Goal: Task Accomplishment & Management: Use online tool/utility

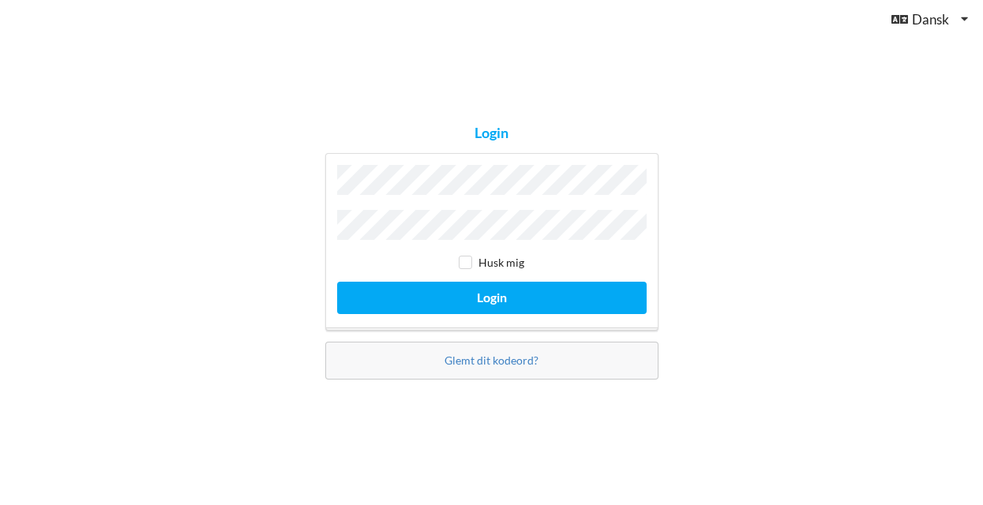
click at [491, 294] on button "Login" at bounding box center [491, 298] width 309 height 32
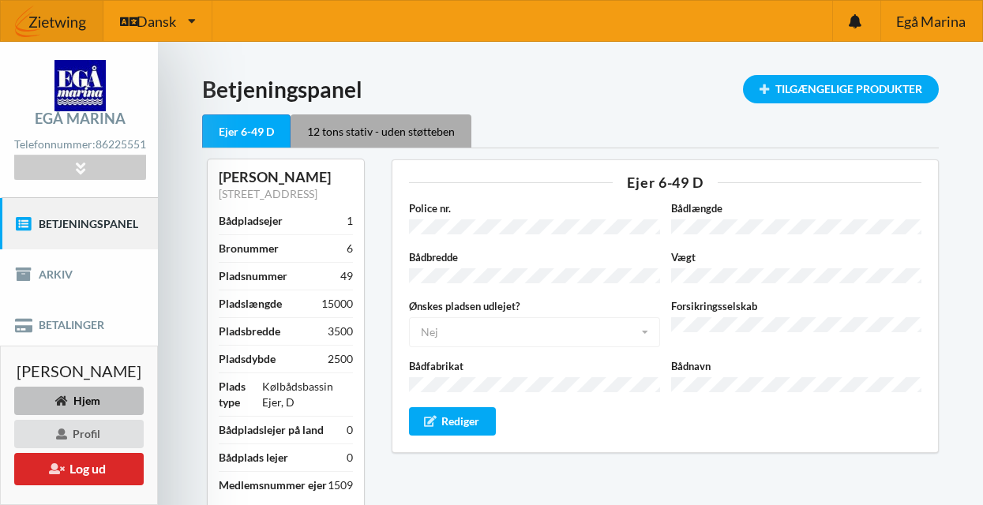
click at [427, 129] on div "12 tons stativ - uden støtteben" at bounding box center [380, 130] width 181 height 33
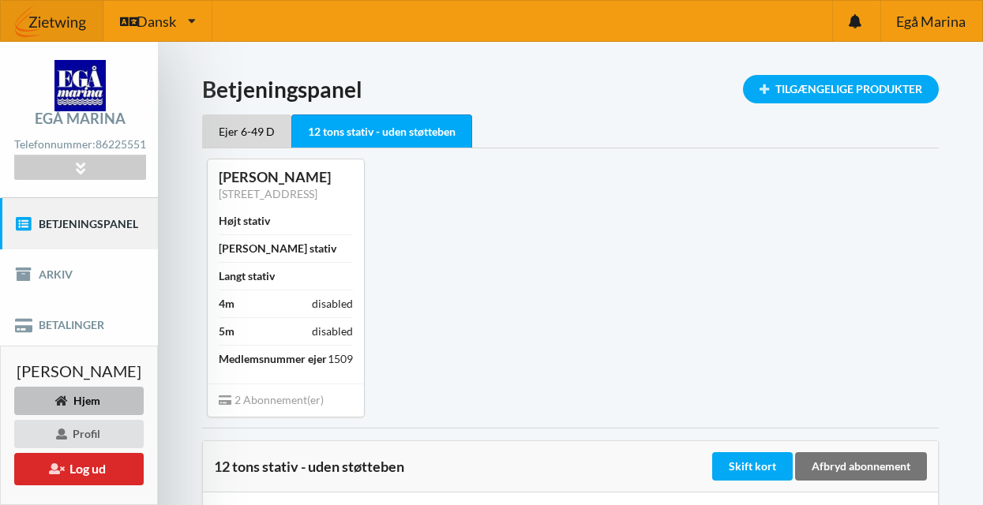
click at [94, 230] on link "Betjeningspanel" at bounding box center [79, 223] width 158 height 51
click at [842, 94] on div "Tilgængelige Produkter" at bounding box center [841, 89] width 196 height 28
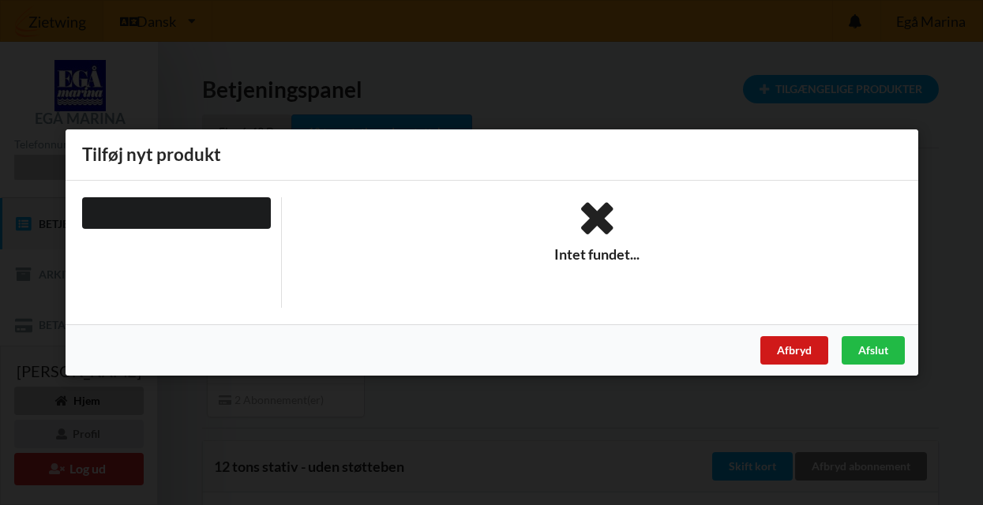
click at [781, 351] on div "Afbryd" at bounding box center [793, 350] width 68 height 28
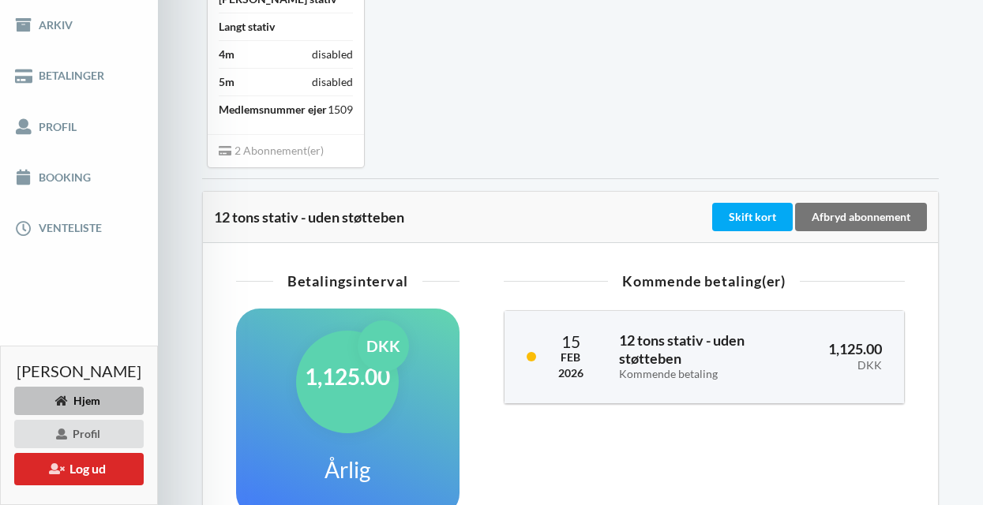
scroll to position [252, 0]
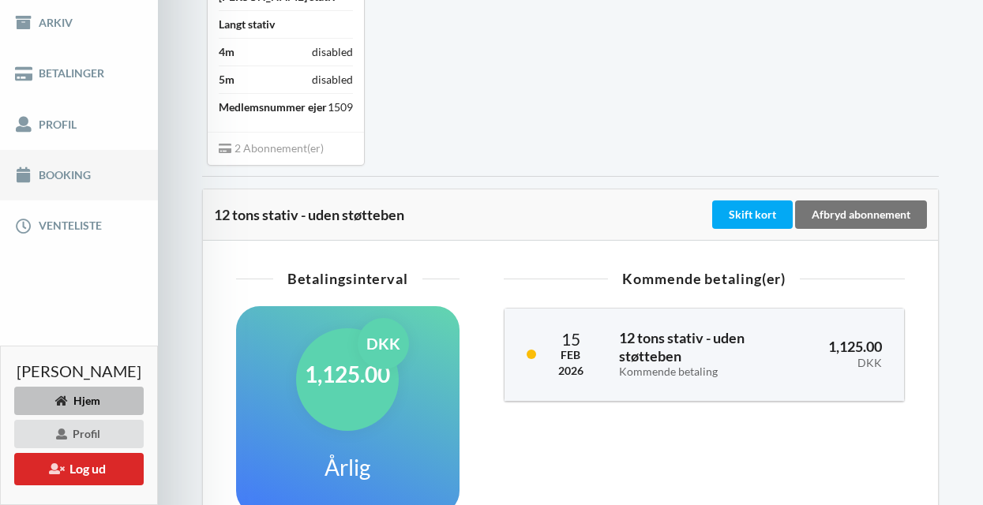
click at [71, 186] on link "Booking" at bounding box center [79, 175] width 158 height 51
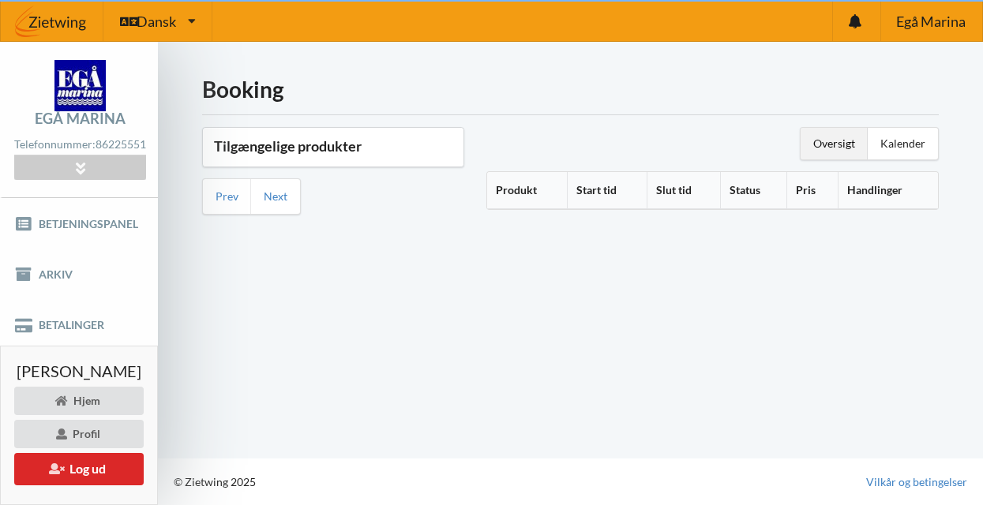
scroll to position [9, 0]
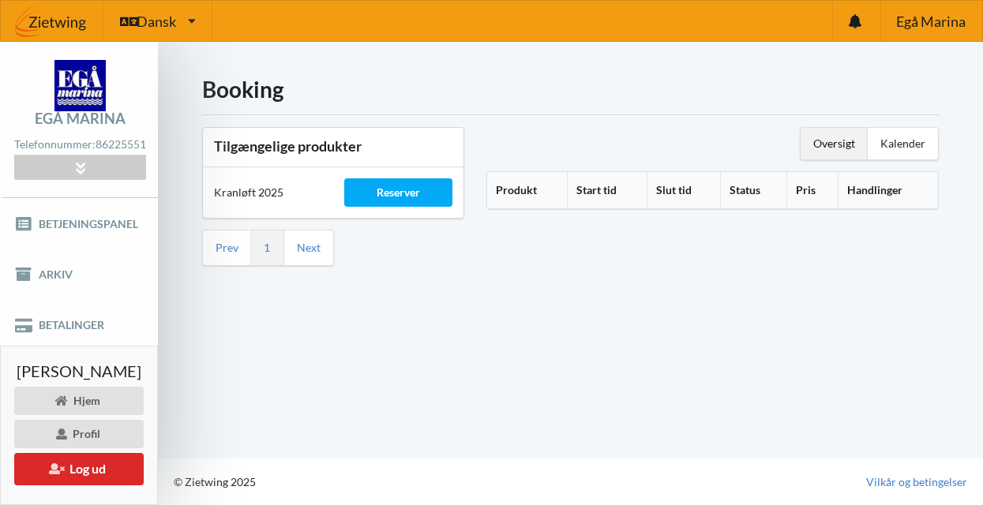
click at [264, 185] on div "Kranløft 2025" at bounding box center [268, 193] width 130 height 38
click at [601, 188] on th "Start tid" at bounding box center [607, 190] width 80 height 37
click at [620, 182] on icon at bounding box center [619, 187] width 13 height 11
click at [428, 183] on div "Reserver" at bounding box center [398, 192] width 108 height 28
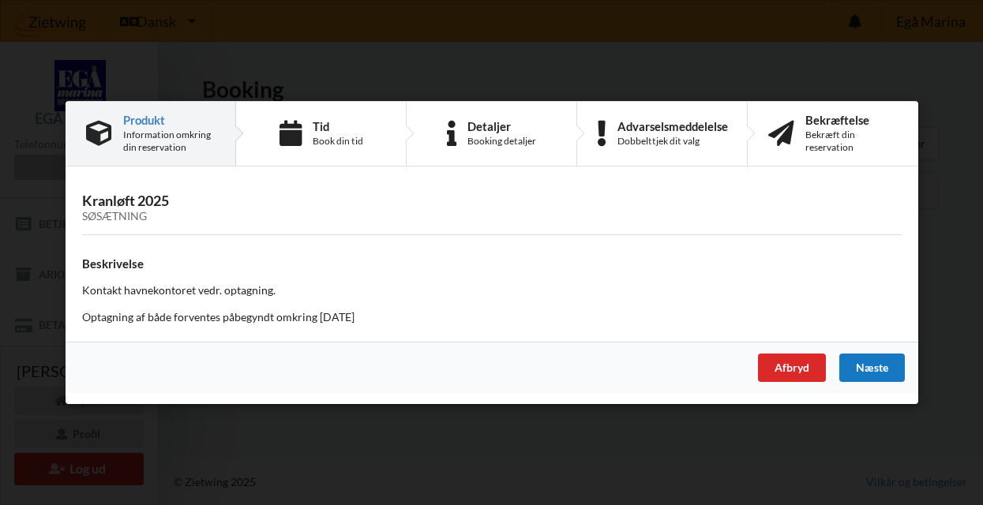
click at [866, 369] on div "Næste" at bounding box center [871, 368] width 66 height 28
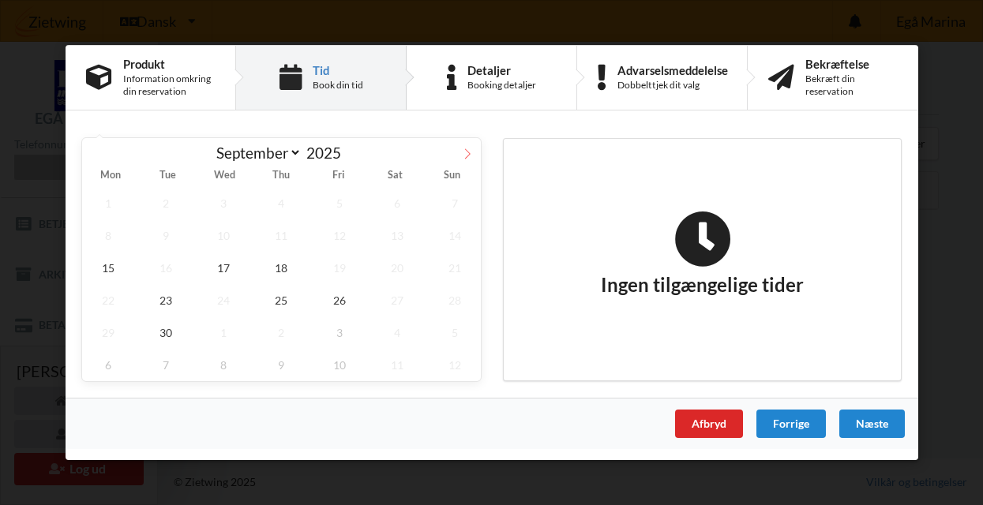
click at [470, 153] on icon at bounding box center [467, 153] width 11 height 11
select select "9"
click at [288, 267] on span "16" at bounding box center [281, 268] width 52 height 32
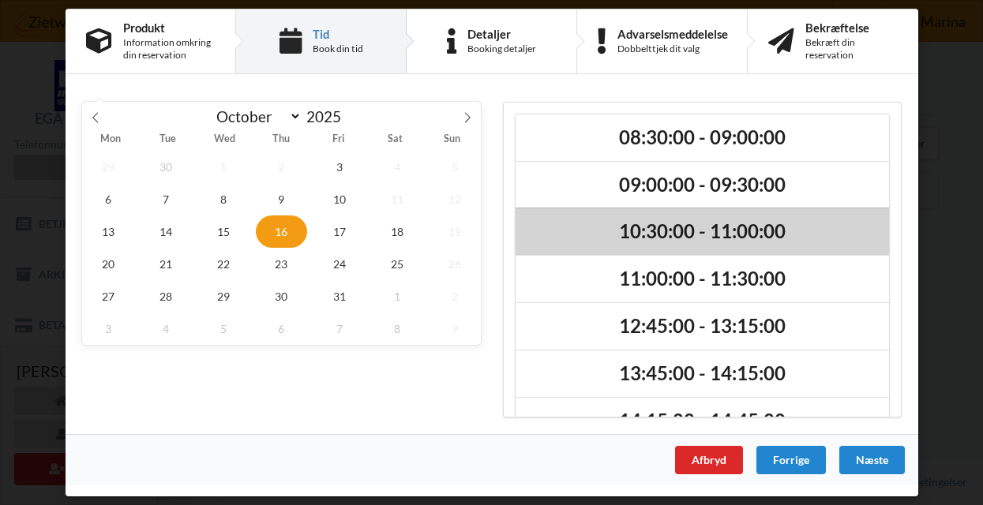
click at [685, 230] on h2 "10:30:00 - 11:00:00" at bounding box center [701, 232] width 351 height 24
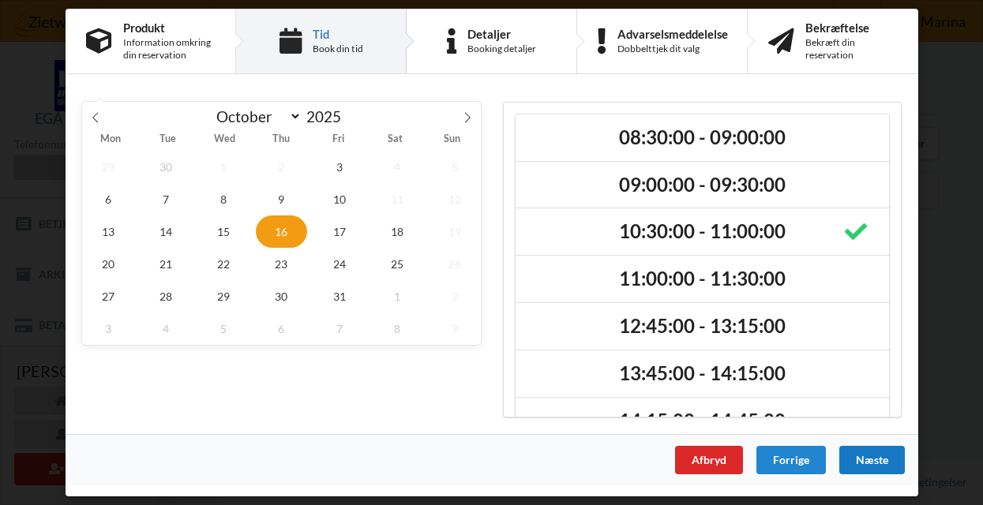
click at [895, 460] on div "Næste" at bounding box center [871, 460] width 66 height 28
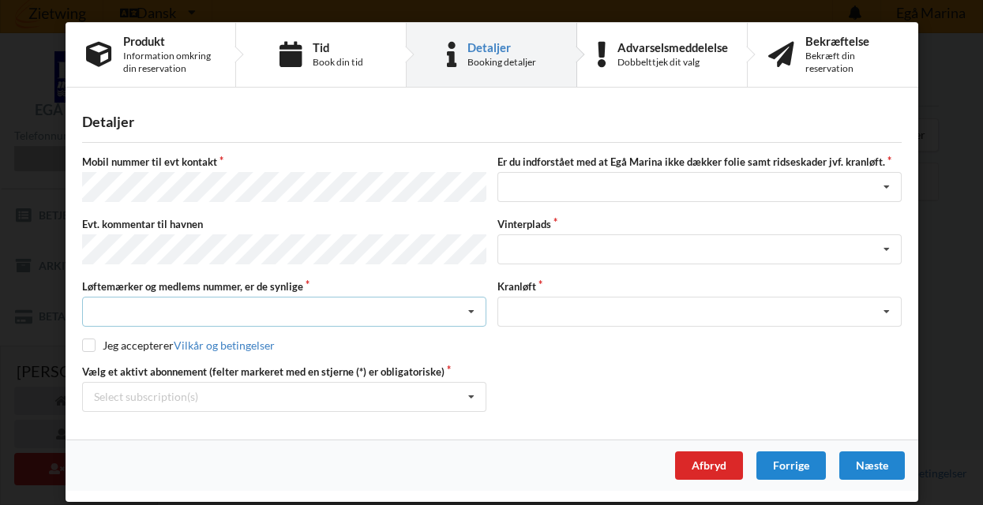
click at [195, 300] on div "Nej, jeg kontakter havnekontoret inden løftet Ja, mine mærker er synlige og int…" at bounding box center [284, 312] width 404 height 30
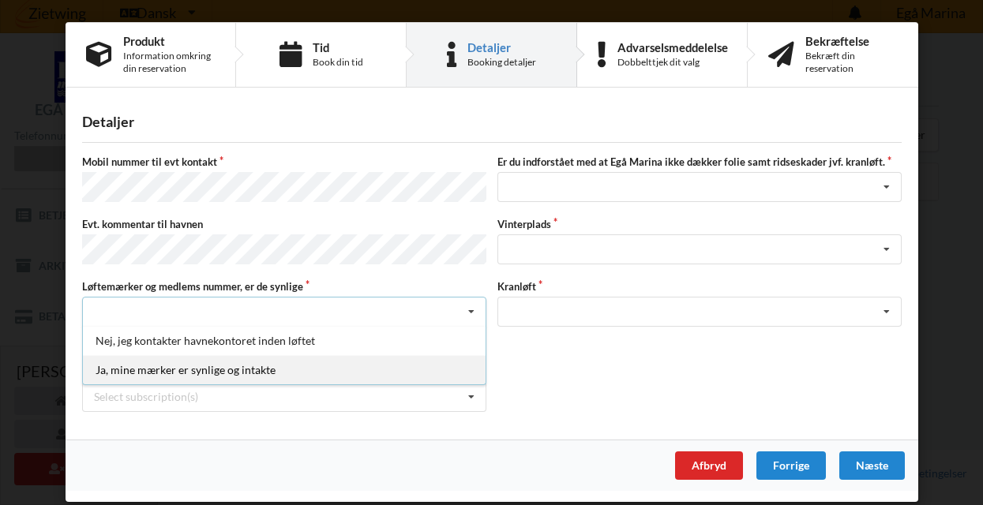
click at [190, 365] on div "Ja, mine mærker er synlige og intakte" at bounding box center [284, 369] width 402 height 29
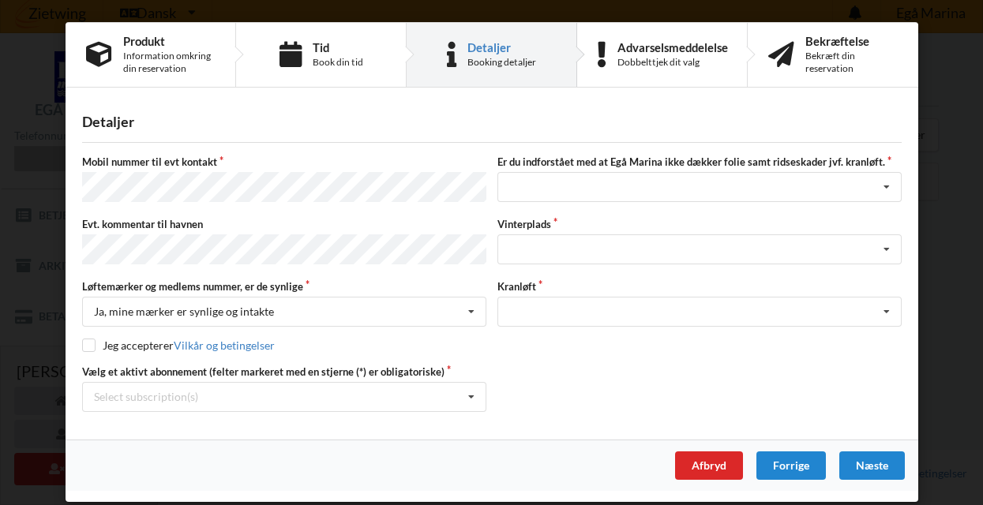
click at [91, 340] on input "checkbox" at bounding box center [88, 345] width 13 height 13
checkbox input "true"
click at [890, 186] on icon at bounding box center [886, 187] width 24 height 29
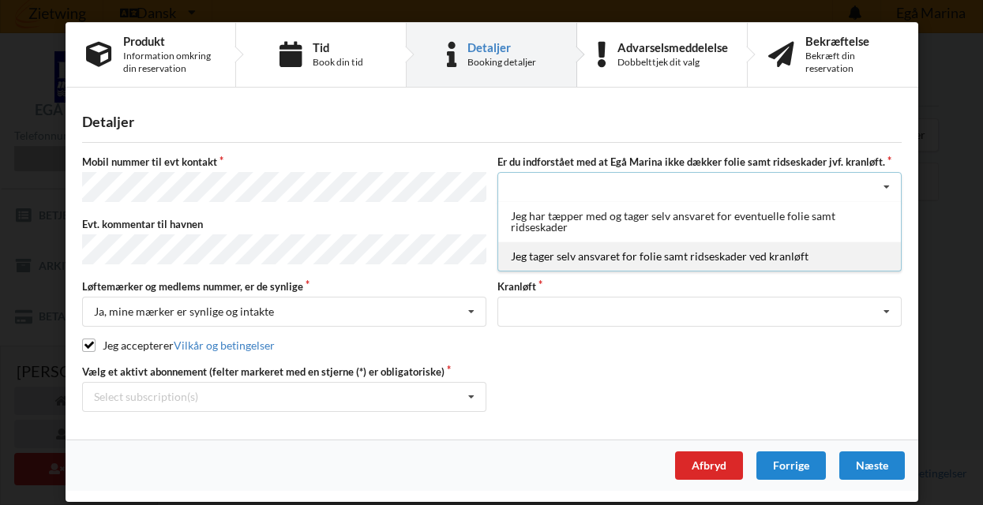
click at [768, 257] on div "Jeg tager selv ansvaret for folie samt ridseskader ved kranløft" at bounding box center [699, 255] width 402 height 29
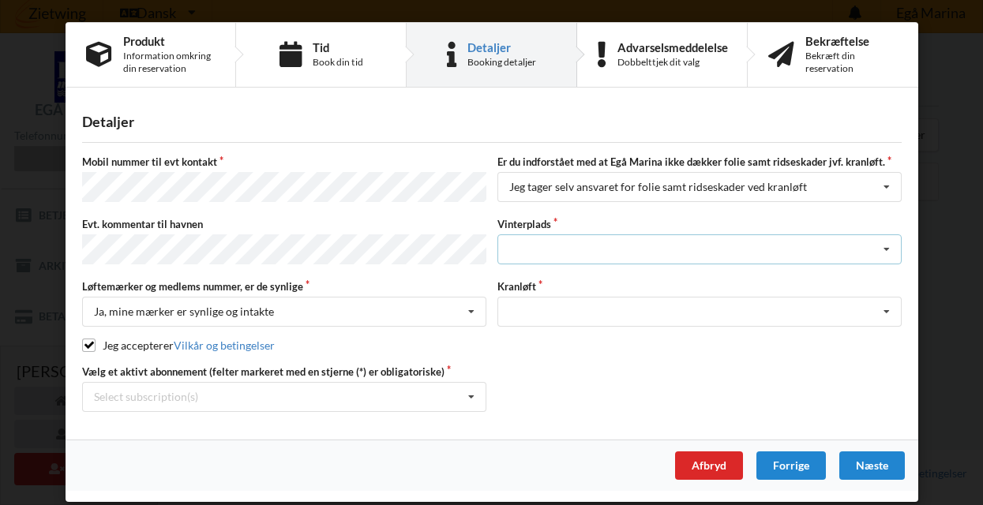
click at [889, 243] on icon at bounding box center [886, 249] width 24 height 29
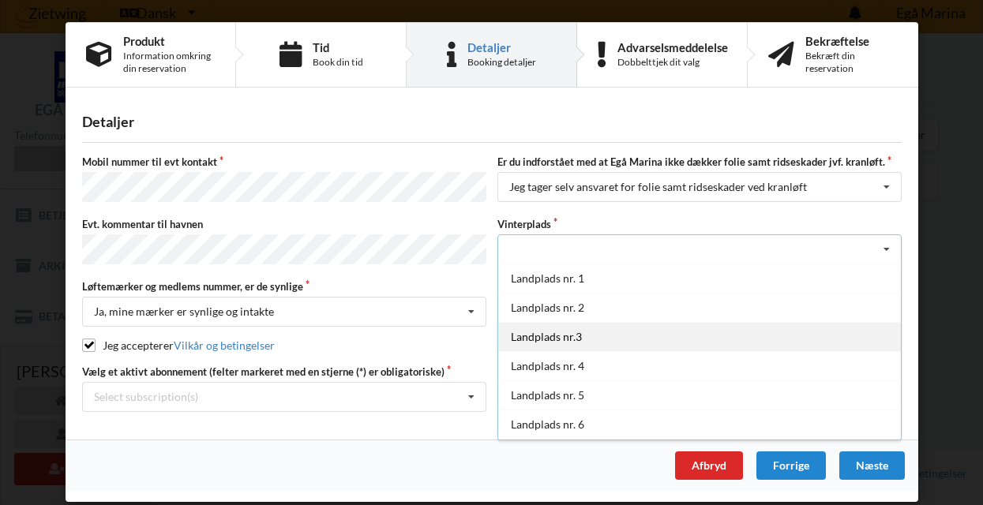
click at [584, 328] on div "Landplads nr.3" at bounding box center [699, 336] width 402 height 29
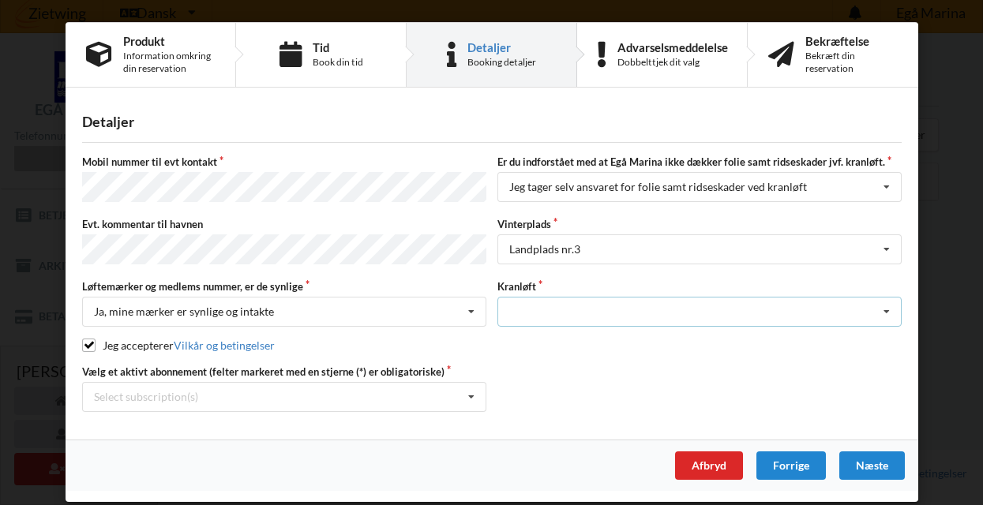
click at [888, 308] on icon at bounding box center [886, 312] width 24 height 29
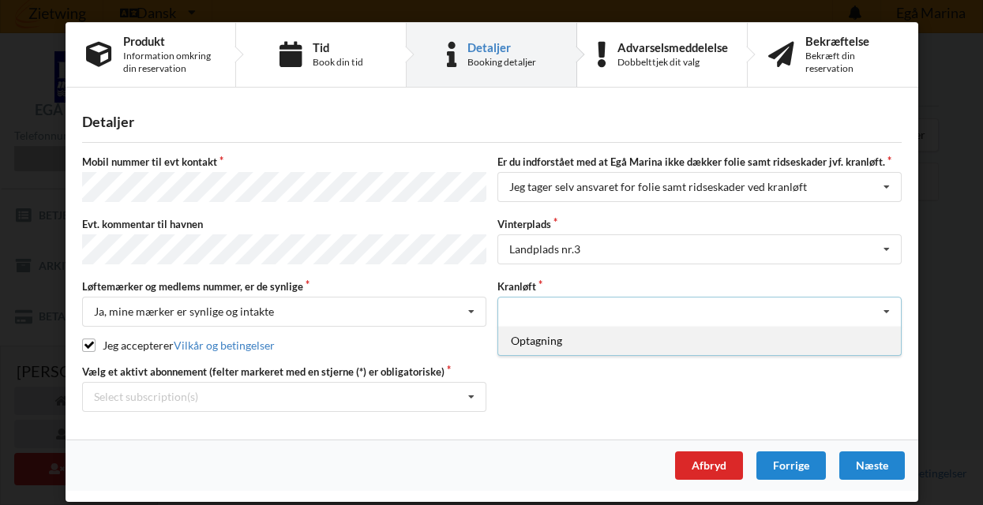
click at [542, 343] on div "Optagning" at bounding box center [699, 340] width 402 height 29
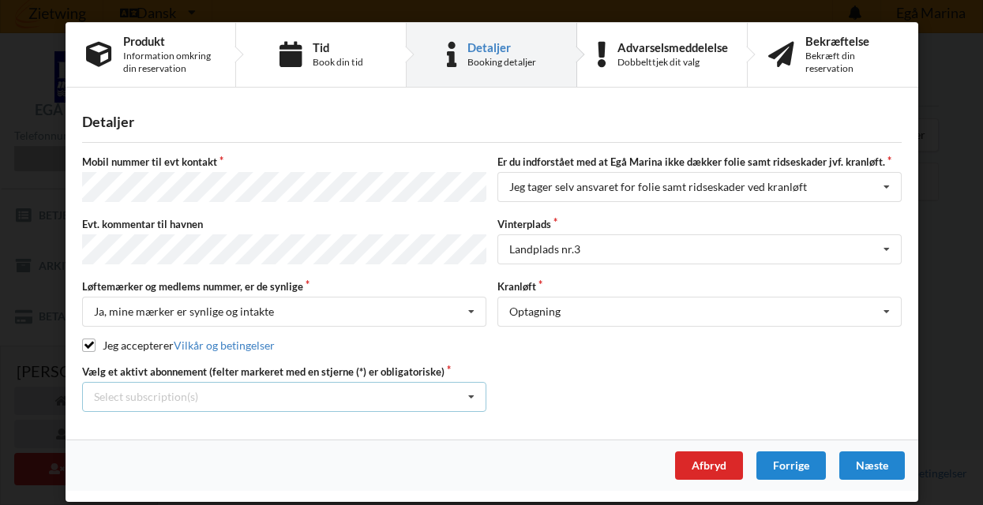
click at [474, 390] on icon at bounding box center [471, 397] width 24 height 29
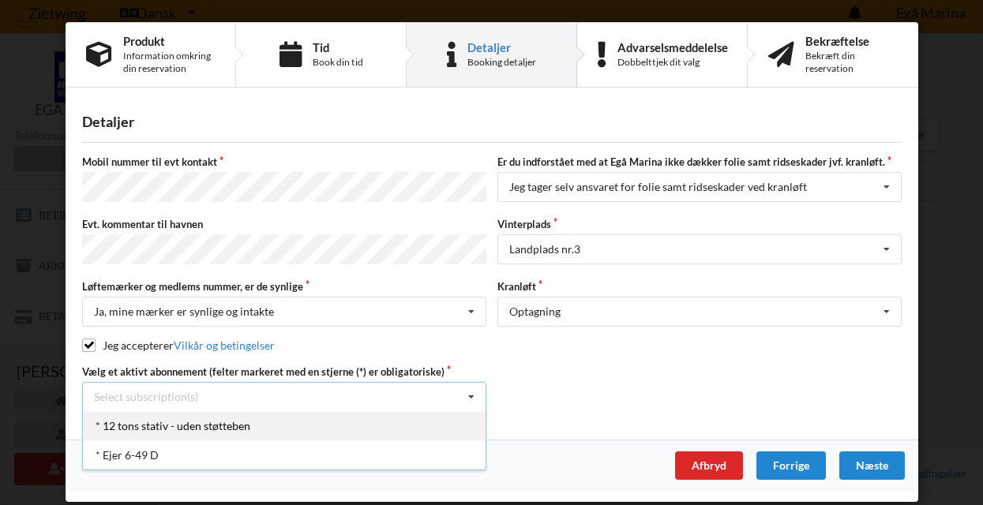
click at [238, 420] on div "* 12 tons stativ - uden støtteben" at bounding box center [284, 425] width 402 height 29
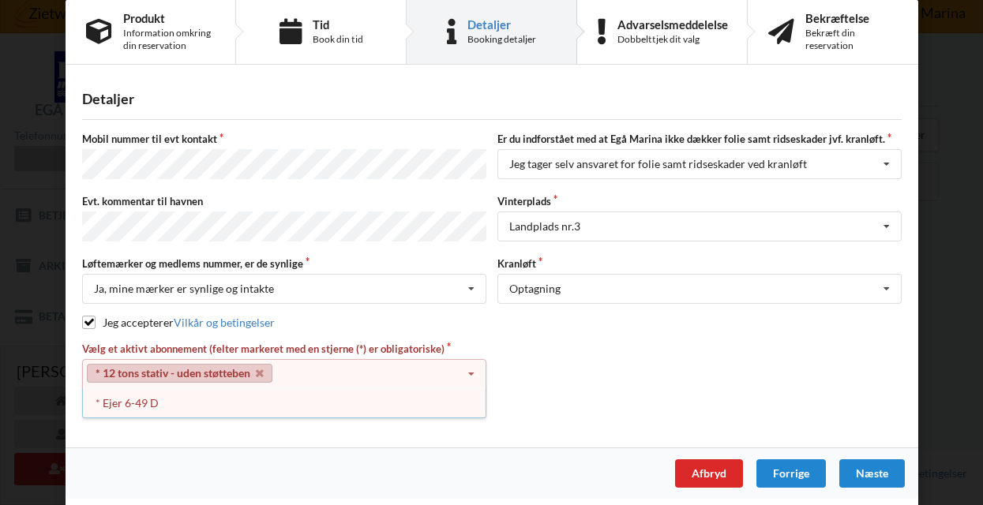
scroll to position [21, 0]
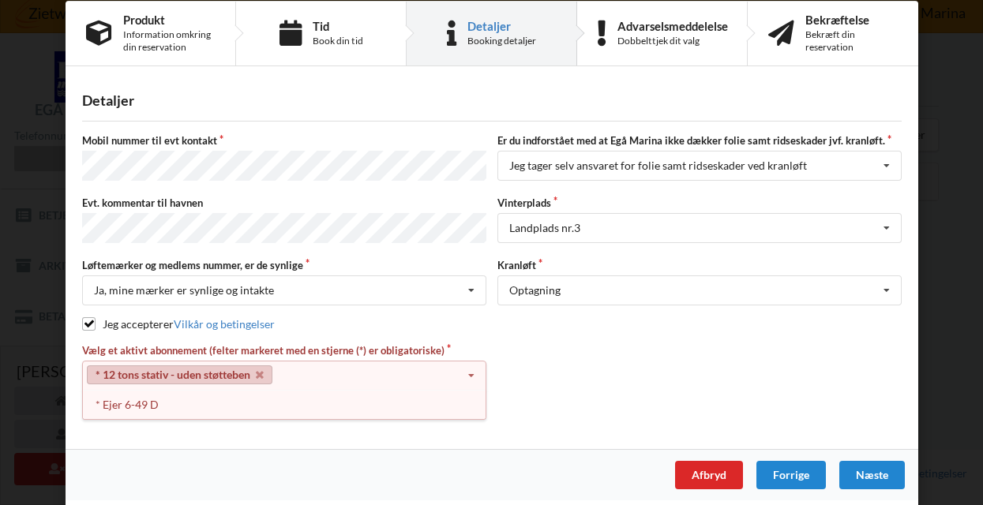
click at [475, 367] on icon at bounding box center [471, 375] width 24 height 29
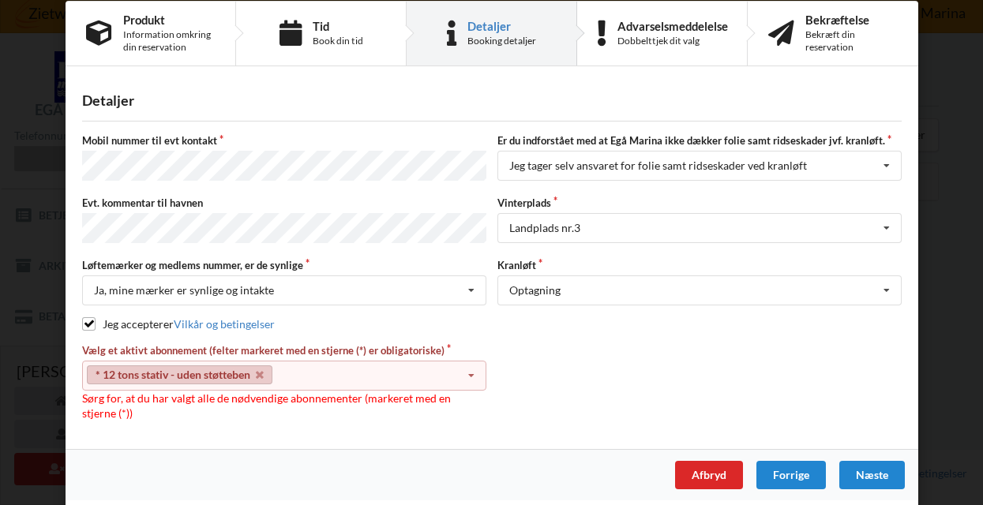
click at [469, 369] on icon at bounding box center [471, 375] width 24 height 29
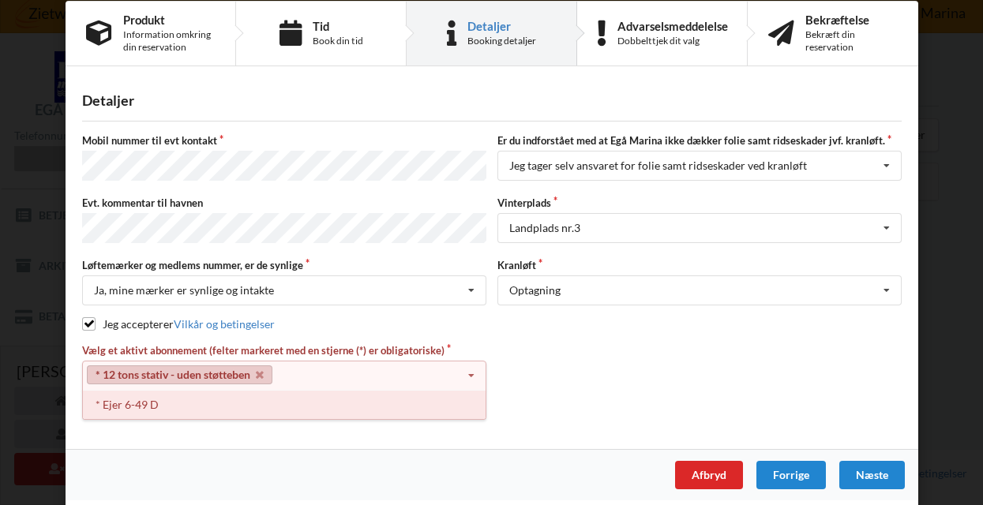
click at [150, 399] on div "* Ejer 6-49 D" at bounding box center [284, 404] width 402 height 29
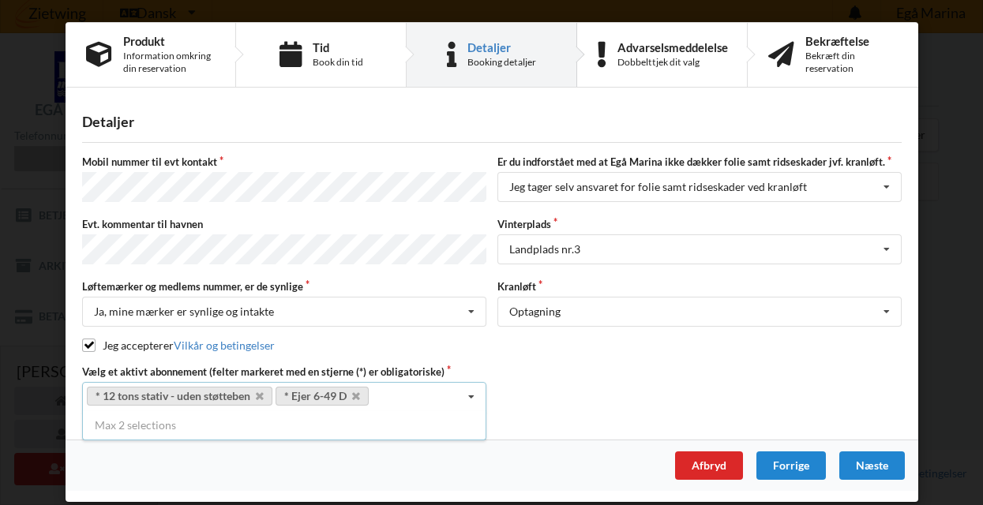
scroll to position [0, 0]
click at [876, 464] on div "Næste" at bounding box center [871, 465] width 66 height 28
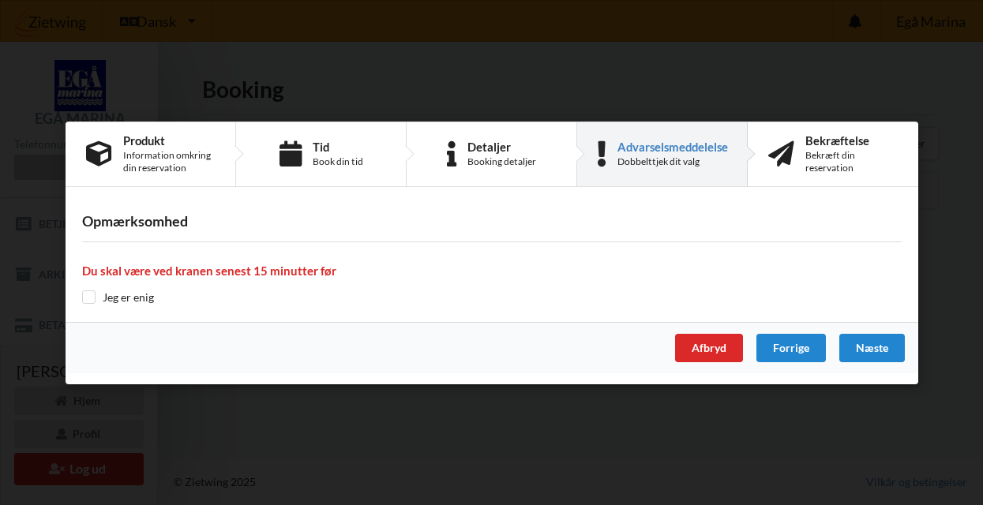
click at [89, 295] on input "checkbox" at bounding box center [88, 296] width 13 height 13
checkbox input "true"
click at [872, 348] on div "Næste" at bounding box center [871, 348] width 66 height 28
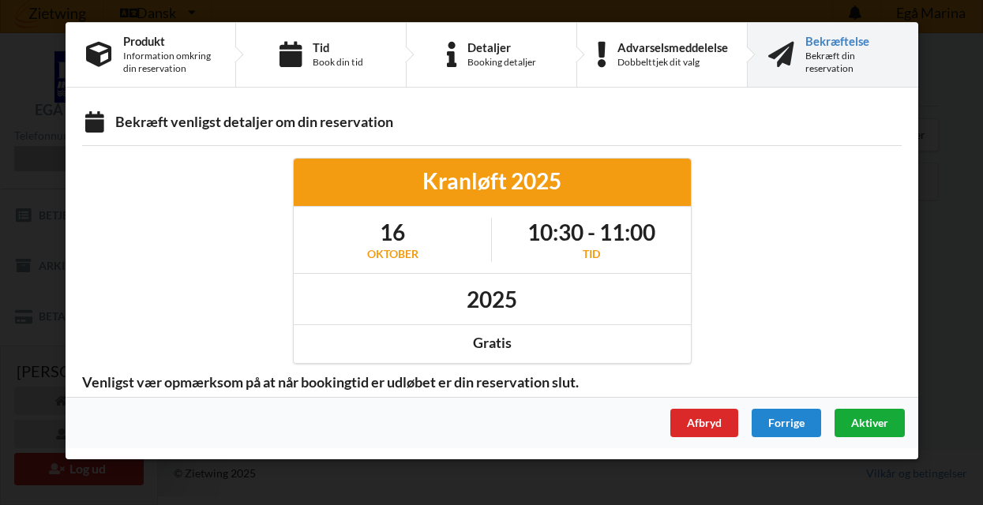
click at [867, 426] on span "Aktiver" at bounding box center [868, 422] width 37 height 13
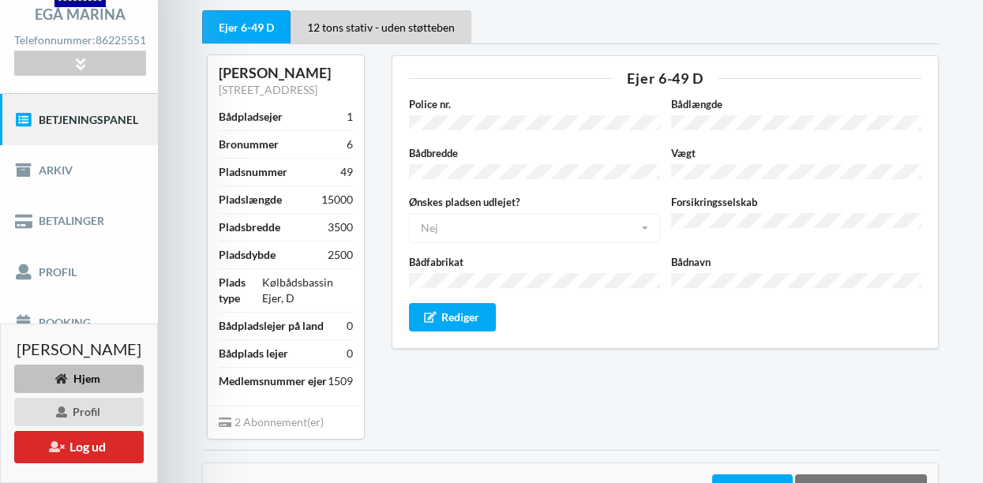
scroll to position [106, 0]
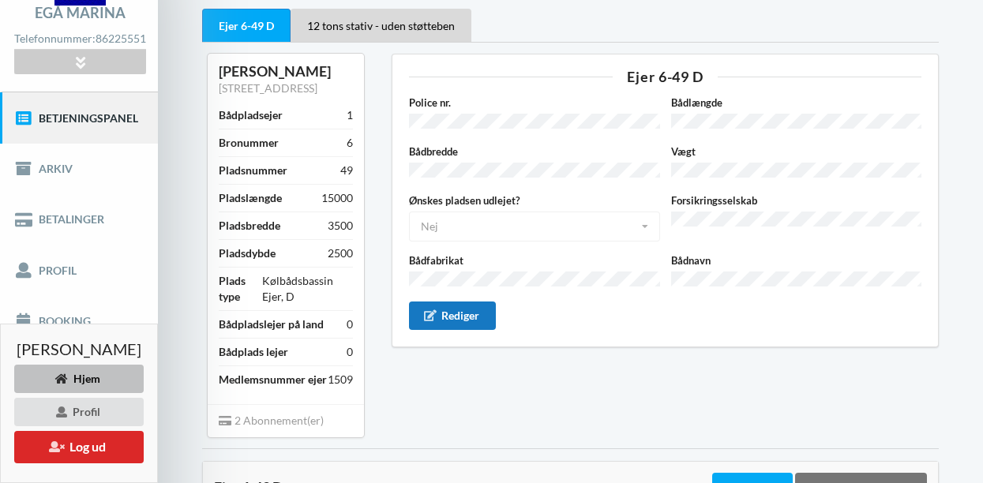
click at [465, 301] on div "Rediger" at bounding box center [452, 315] width 87 height 28
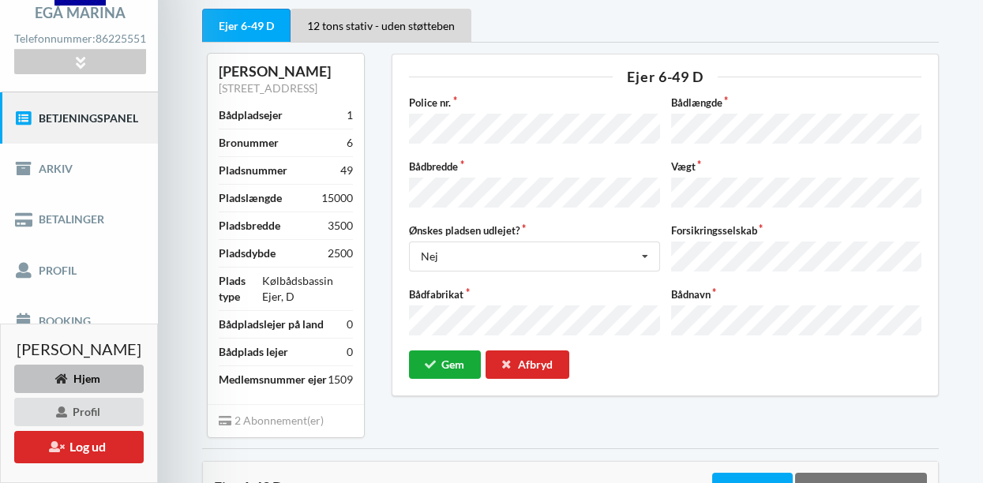
click at [458, 350] on button "Gem" at bounding box center [445, 364] width 72 height 28
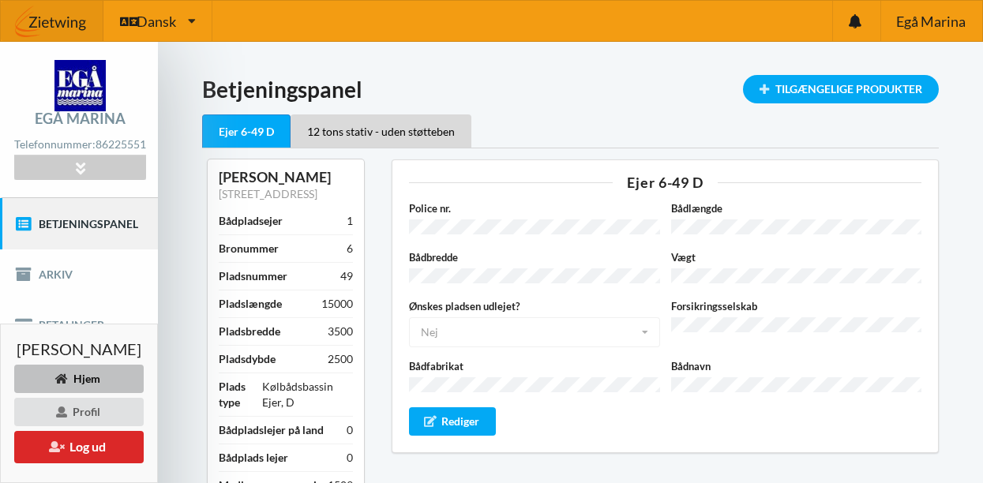
scroll to position [0, 0]
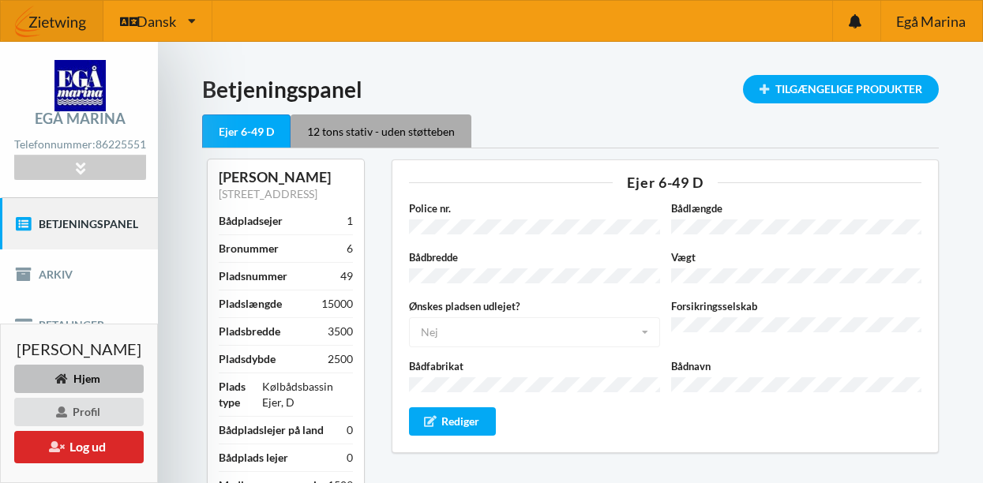
click at [404, 133] on div "12 tons stativ - uden støtteben" at bounding box center [380, 130] width 181 height 33
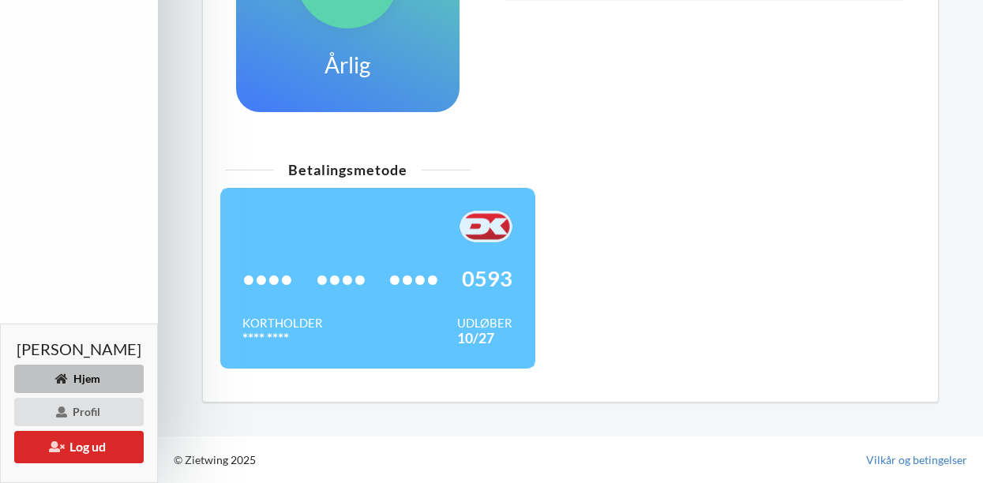
scroll to position [665, 0]
